Goal: Navigation & Orientation: Find specific page/section

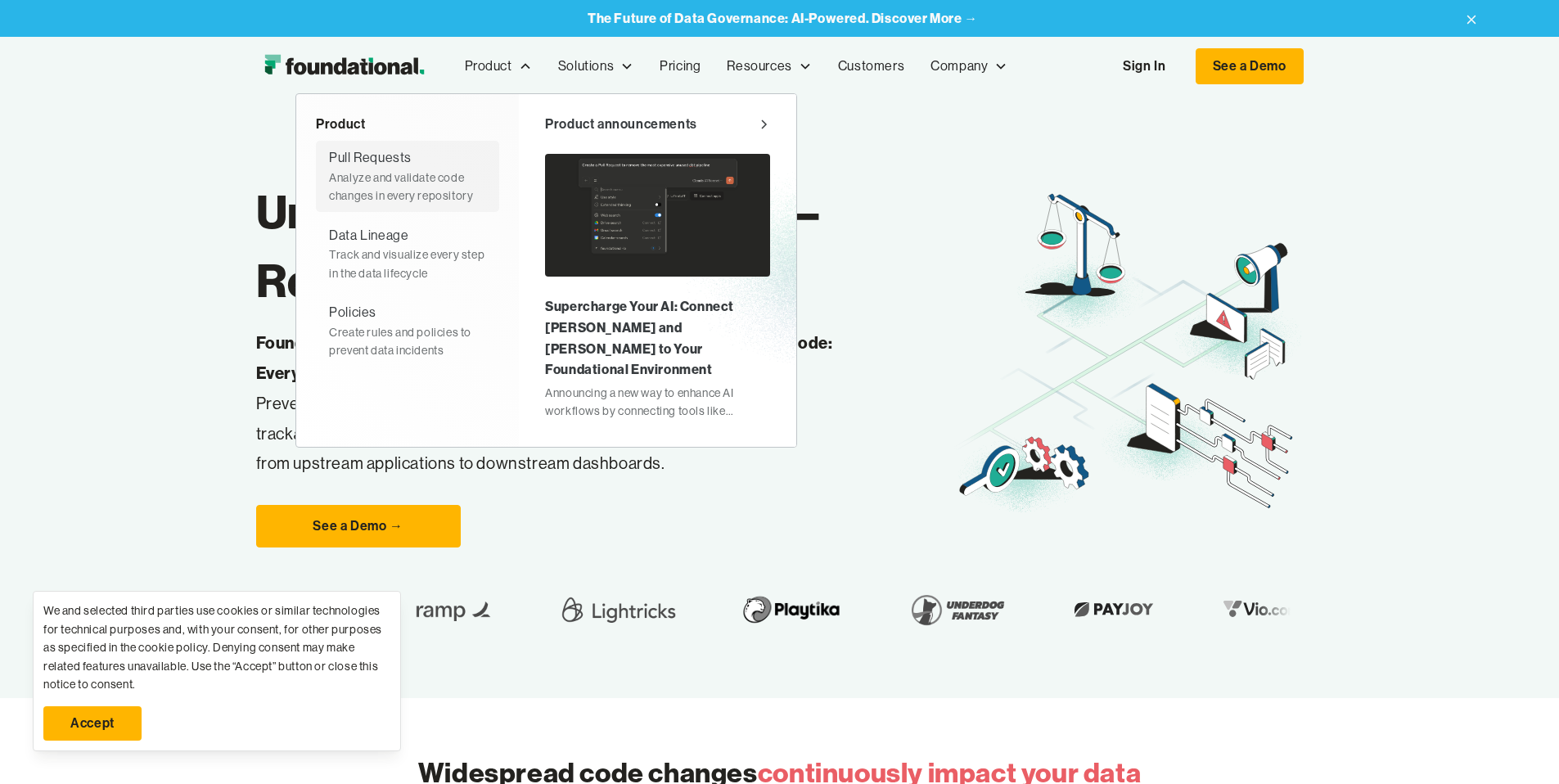
click at [329, 183] on div "Analyze and validate code changes in every repository" at bounding box center [407, 187] width 157 height 37
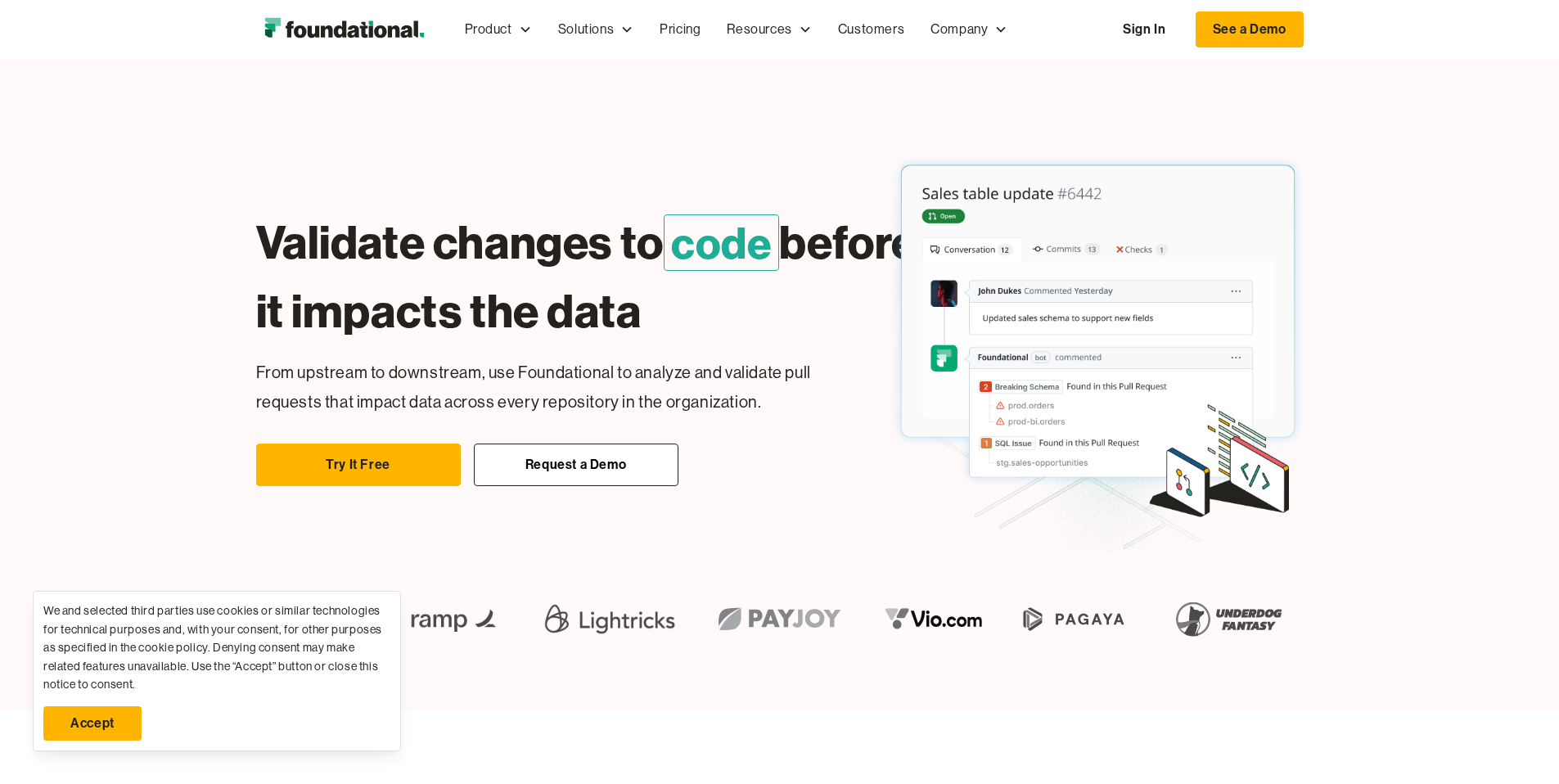
scroll to position [812, 0]
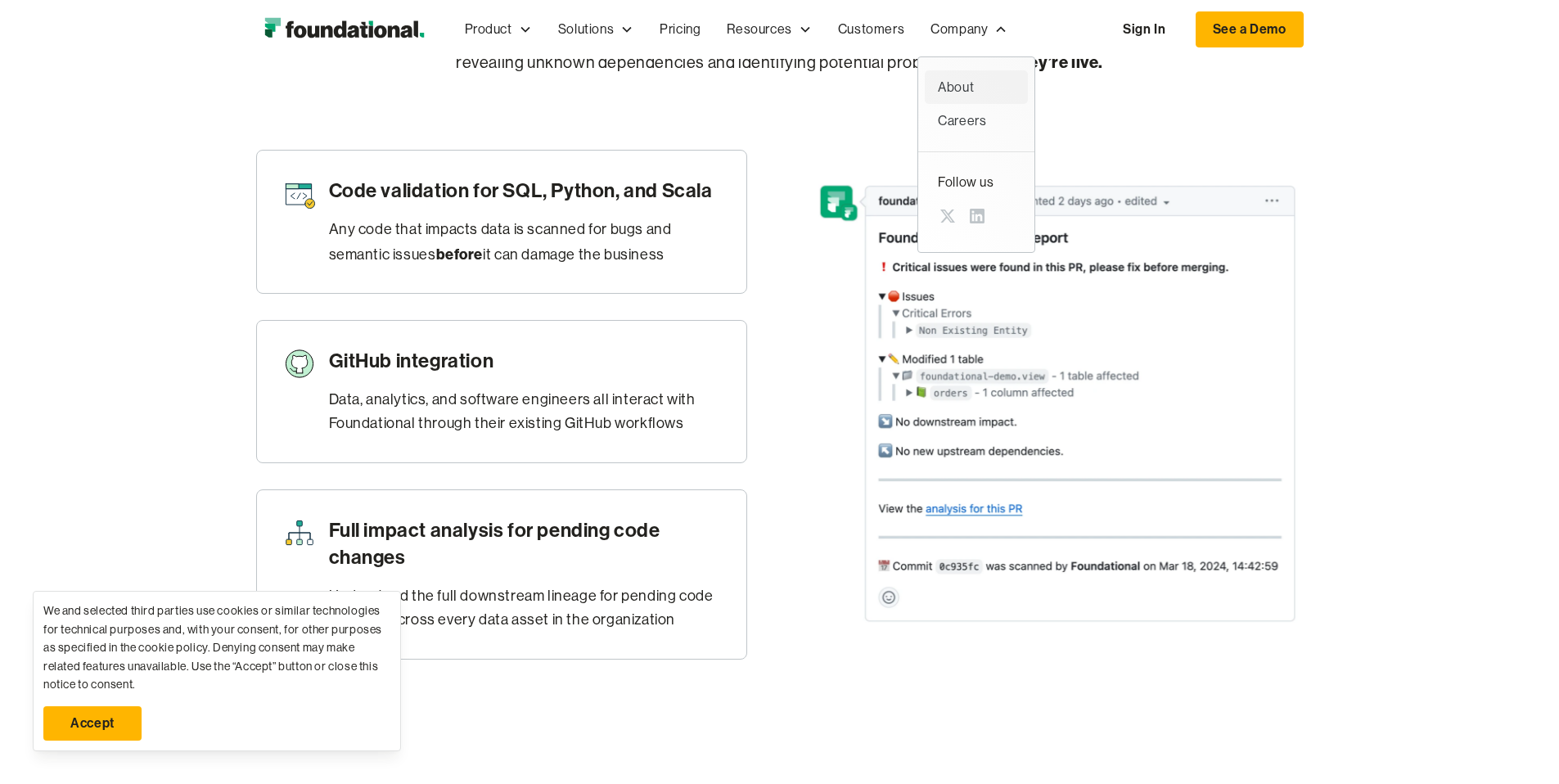
click at [938, 87] on div "About" at bounding box center [977, 87] width 77 height 21
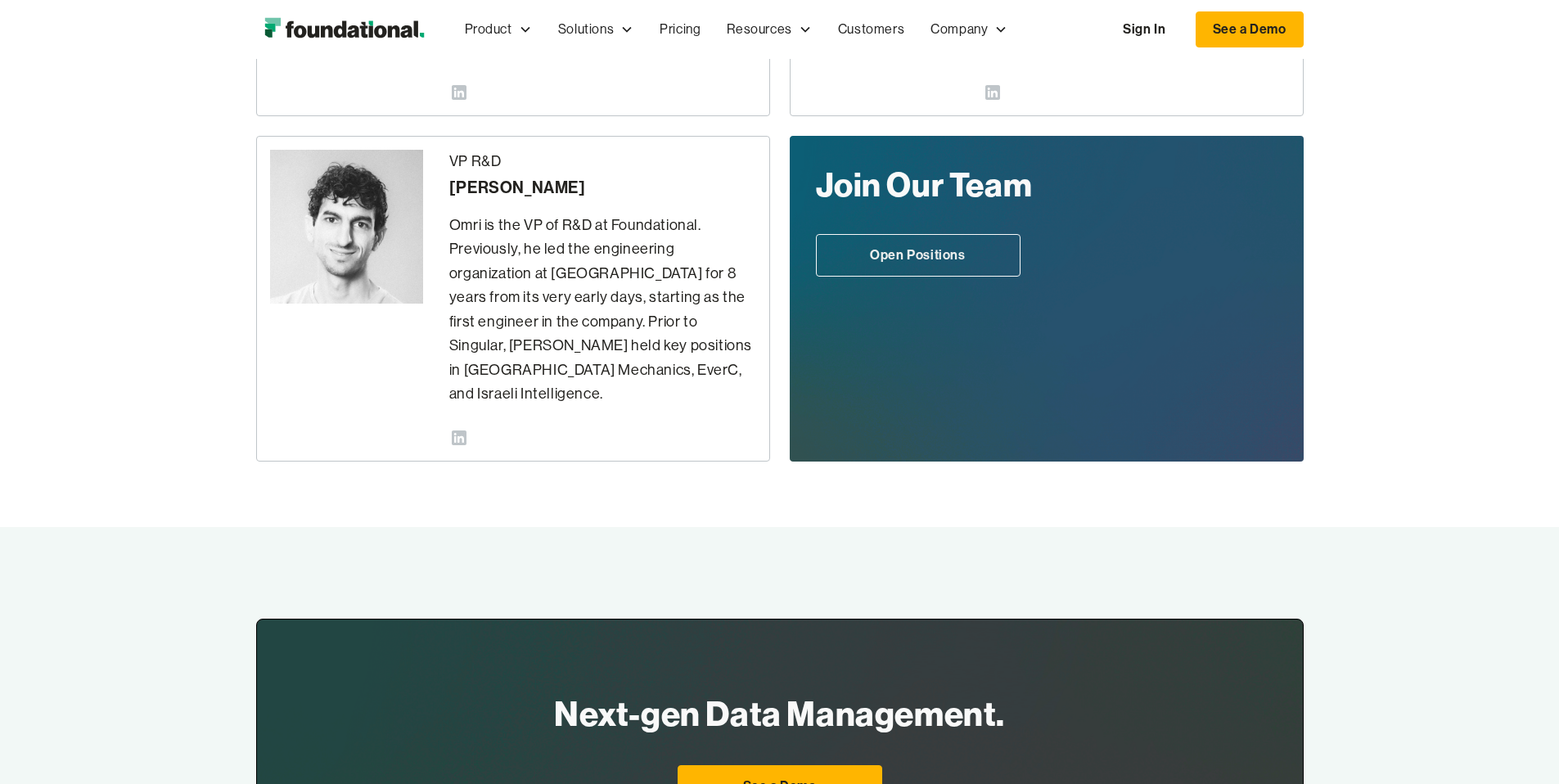
scroll to position [1030, 0]
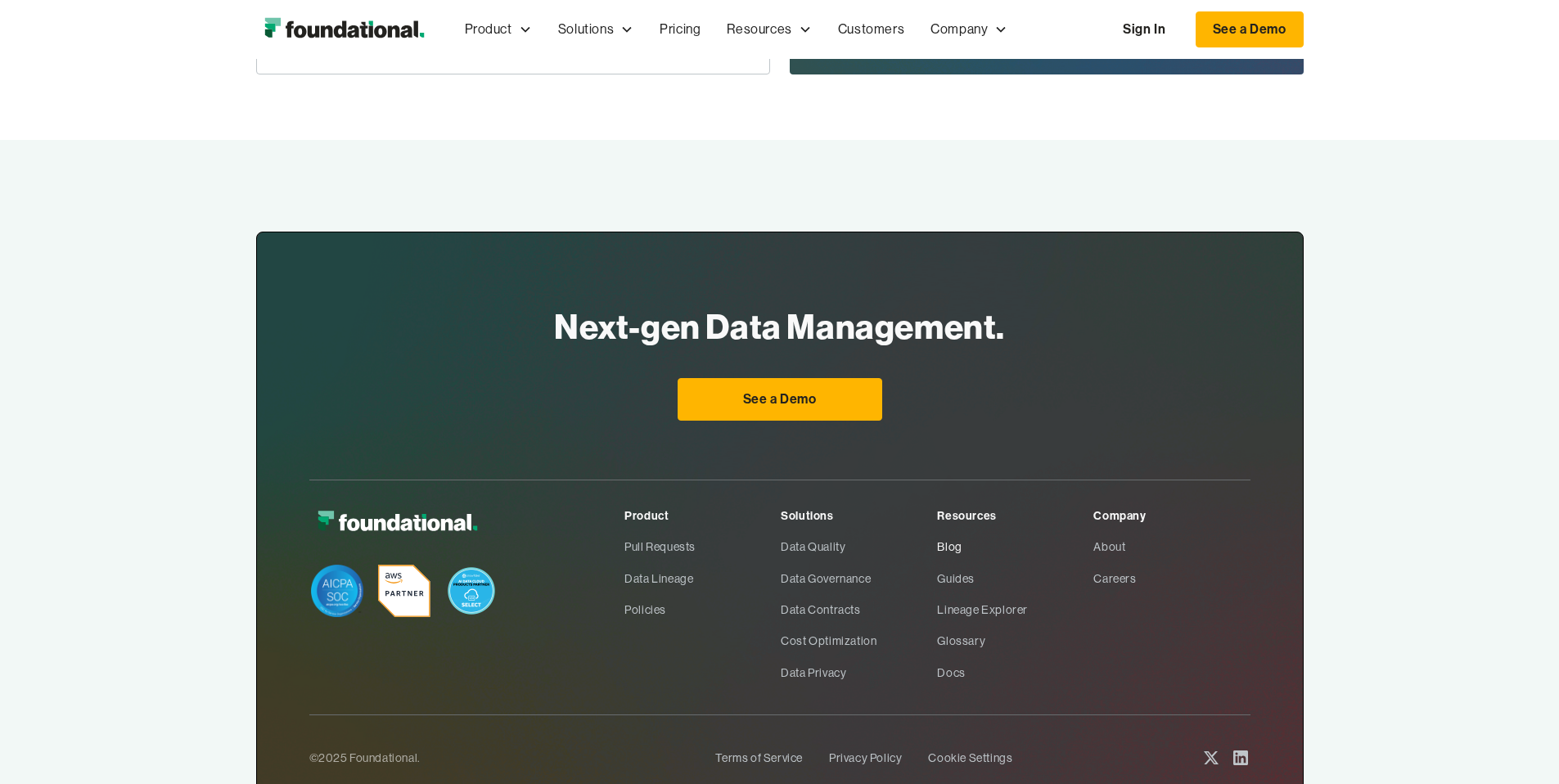
click at [993, 532] on link "Blog" at bounding box center [1015, 547] width 156 height 31
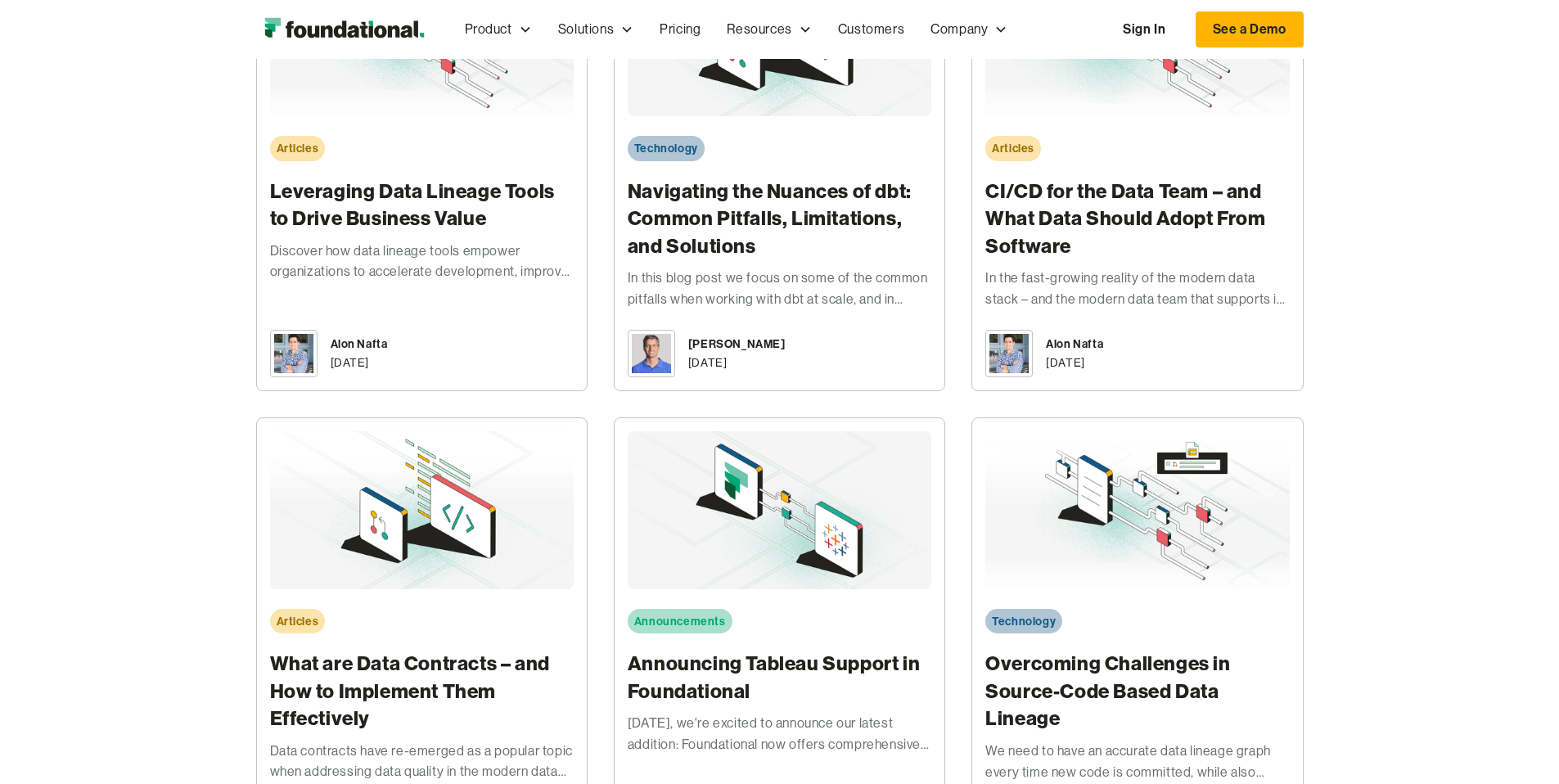
scroll to position [4318, 0]
